Goal: Task Accomplishment & Management: Use online tool/utility

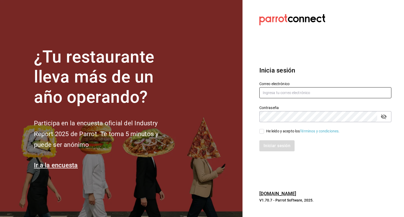
type input "[PERSON_NAME][EMAIL_ADDRESS][PERSON_NAME][DOMAIN_NAME]"
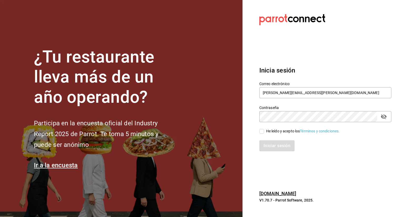
click at [264, 133] on span "He leído y acepto los Términos y condiciones." at bounding box center [302, 132] width 76 height 6
click at [264, 133] on input "He leído y acepto los Términos y condiciones." at bounding box center [261, 131] width 5 height 5
checkbox input "true"
click at [273, 150] on button "Iniciar sesión" at bounding box center [277, 146] width 36 height 11
